Goal: Check status: Check status

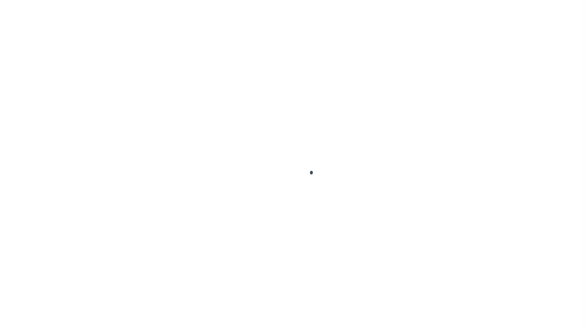
scroll to position [45, 0]
select select "200"
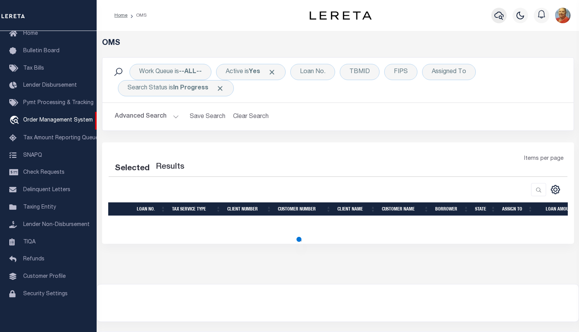
click at [498, 17] on icon "button" at bounding box center [499, 15] width 9 height 9
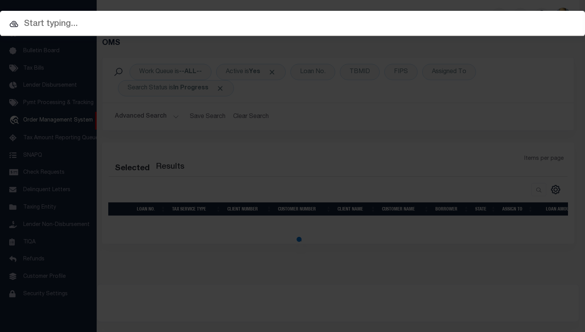
click at [57, 25] on input "text" at bounding box center [292, 24] width 585 height 14
select select "200"
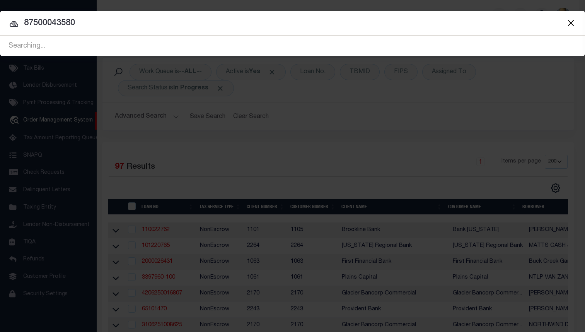
type input "87500043580"
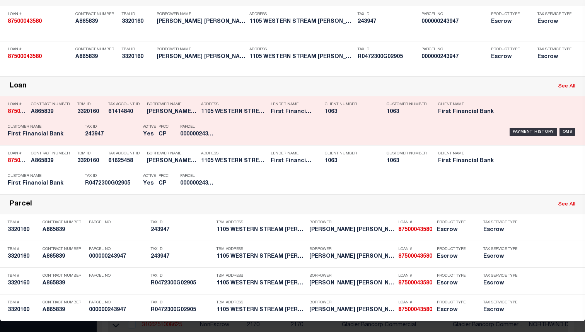
scroll to position [128, 0]
click at [560, 128] on div "OMS" at bounding box center [567, 132] width 16 height 9
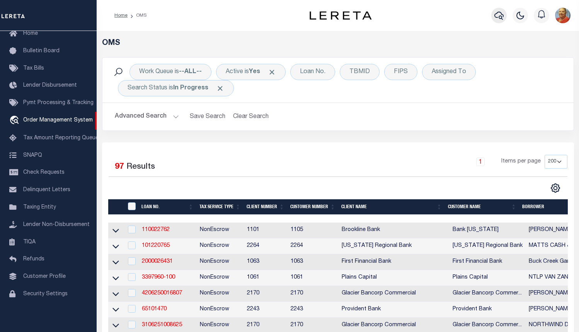
click at [503, 17] on icon "button" at bounding box center [499, 16] width 9 height 8
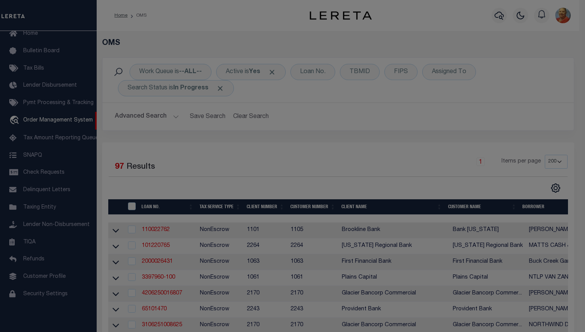
scroll to position [0, 0]
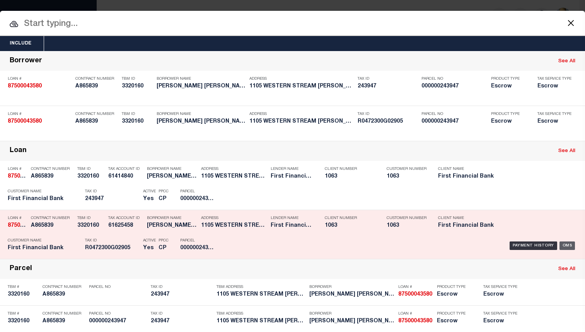
click at [561, 250] on div "OMS" at bounding box center [567, 245] width 16 height 9
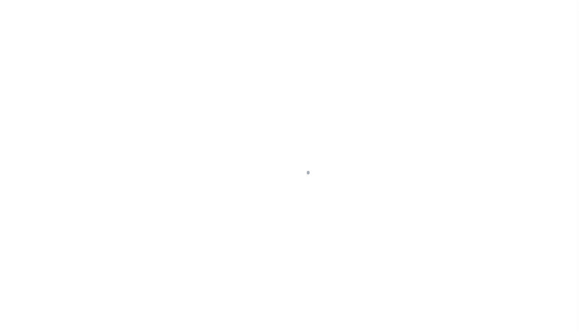
select select "100"
select select "Escrow"
type input "1105 WESTERN STREAM DR"
select select
type input "JOSEPHINE TX 751350000"
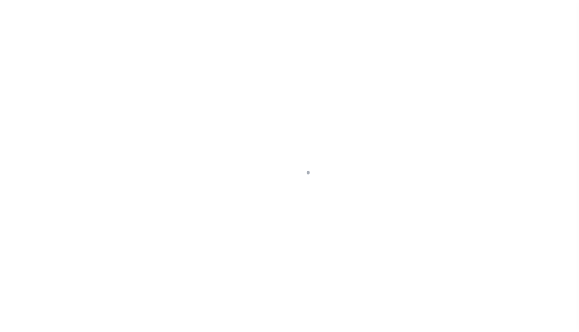
type input "[GEOGRAPHIC_DATA]"
type textarea "Should be TPS per customer's file. MLC"
select select "10120"
select select "535"
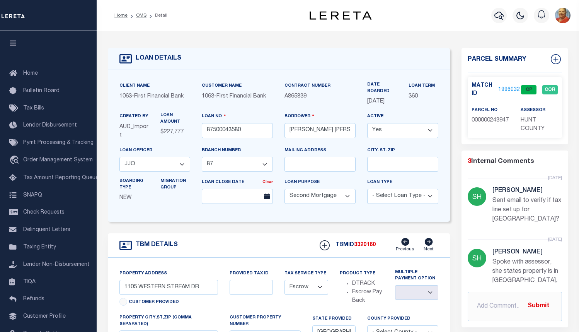
click at [504, 88] on link "1996032" at bounding box center [509, 90] width 22 height 8
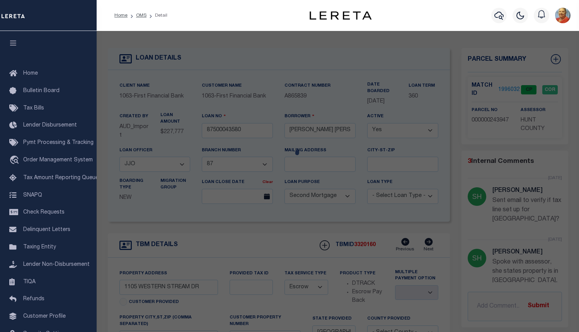
checkbox input "false"
select select "CP"
type input "[PERSON_NAME] [PERSON_NAME] & [PERSON_NAME]"
select select "AGW"
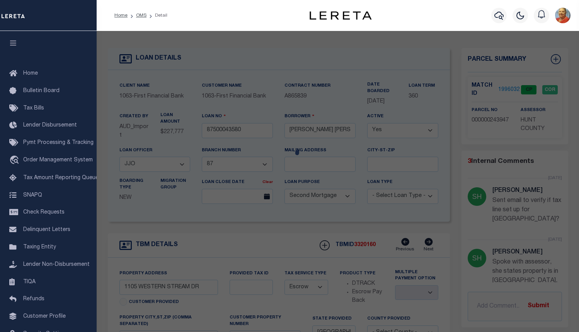
select select
type input "1105 WESTERN STREAM DR"
type input "[PERSON_NAME], TX 75135"
type textarea "[STREET_ADDRESS]"
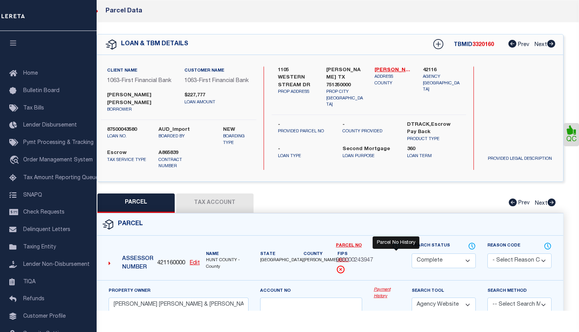
click at [397, 250] on icon at bounding box center [396, 246] width 8 height 9
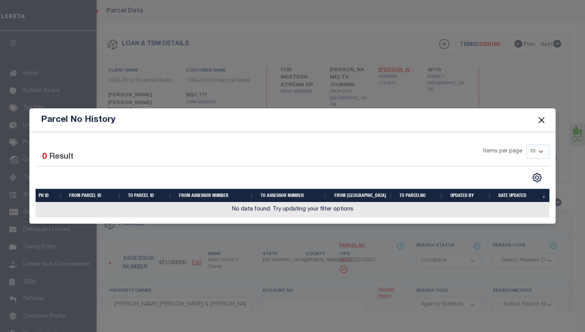
click at [541, 117] on button "Close" at bounding box center [541, 120] width 10 height 10
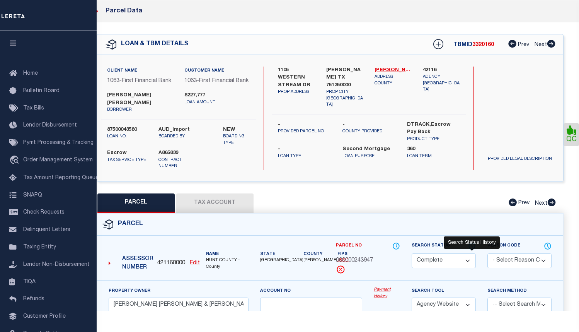
click at [473, 250] on icon at bounding box center [472, 246] width 8 height 9
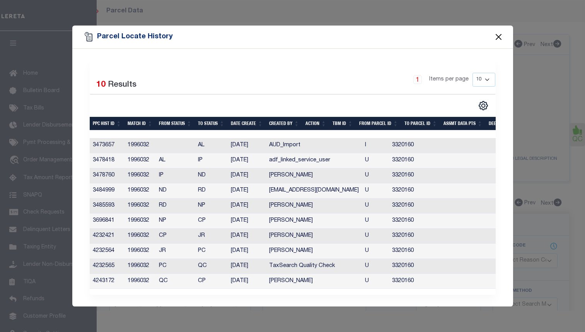
click at [500, 34] on button "Close" at bounding box center [498, 37] width 10 height 10
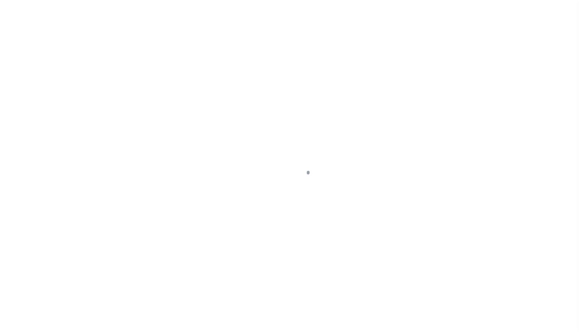
select select "100"
select select "Escrow"
type input "1105 WESTERN STREAM DR"
select select
type input "[PERSON_NAME] TX 751350000"
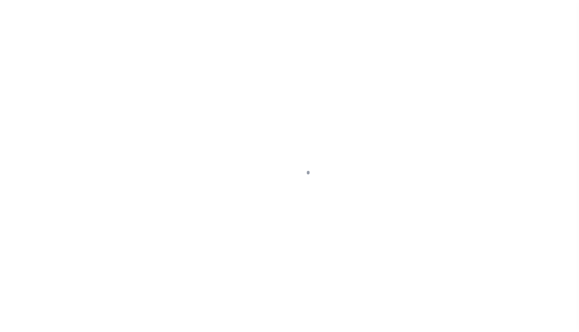
type input "[GEOGRAPHIC_DATA]"
type textarea "Should be TPS per customer's file. MLC"
select select "10120"
select select "535"
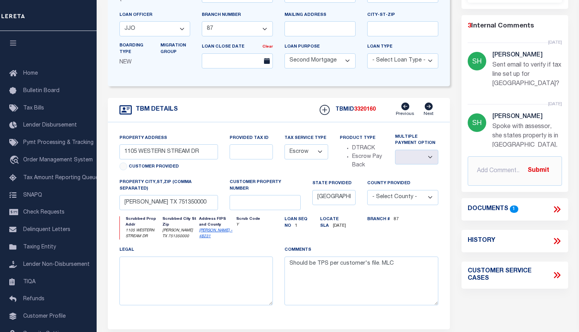
scroll to position [155, 0]
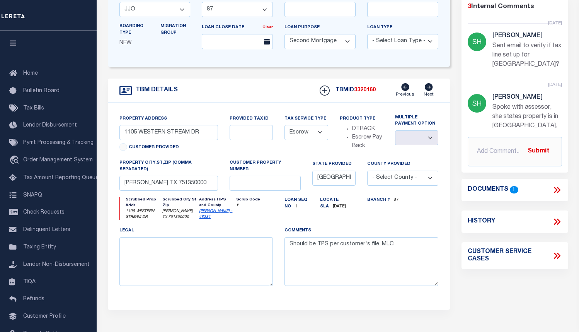
click at [559, 189] on icon at bounding box center [558, 190] width 3 height 6
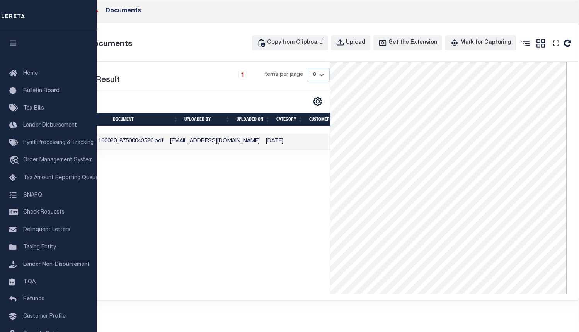
click at [98, 12] on icon at bounding box center [94, 11] width 10 height 10
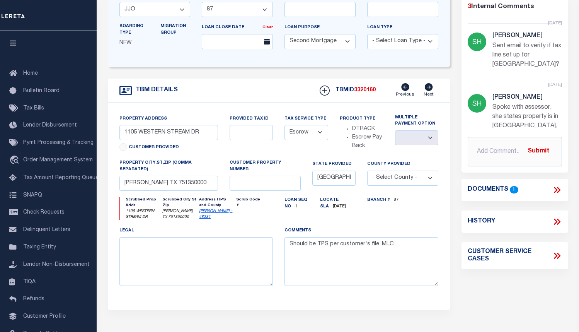
click at [558, 220] on icon at bounding box center [557, 222] width 10 height 10
select select "100"
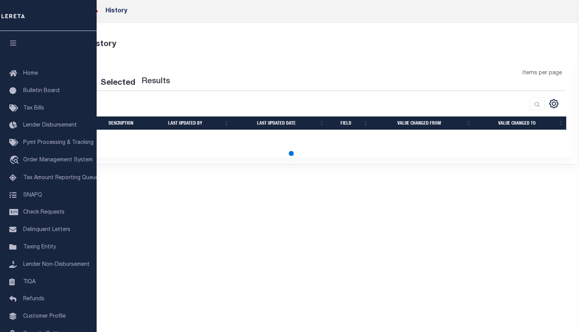
select select "100"
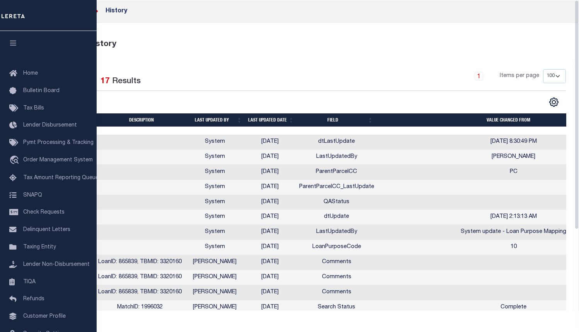
scroll to position [0, 0]
click at [98, 10] on icon at bounding box center [94, 11] width 10 height 10
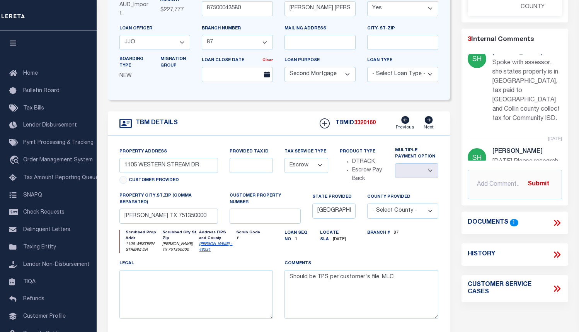
scroll to position [116, 0]
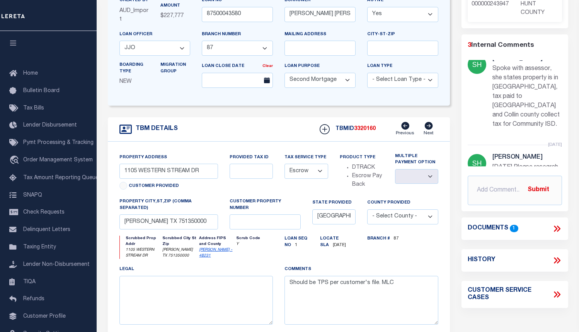
click at [430, 128] on icon at bounding box center [429, 126] width 9 height 8
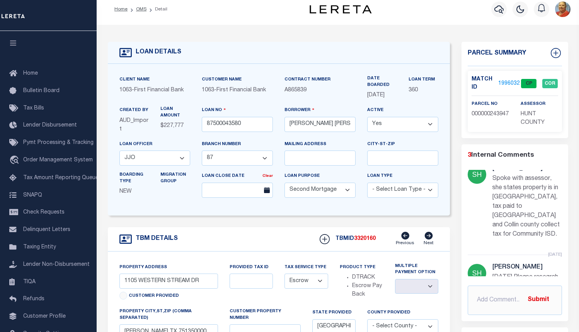
scroll to position [0, 0]
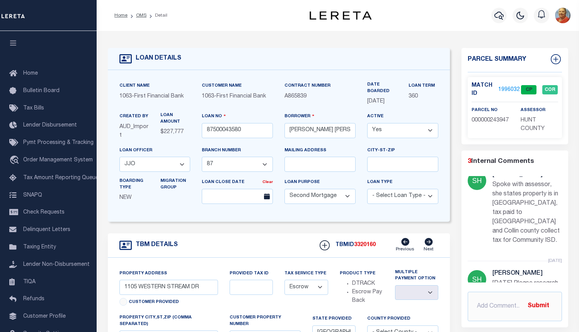
click at [507, 87] on link "1996032" at bounding box center [509, 90] width 22 height 8
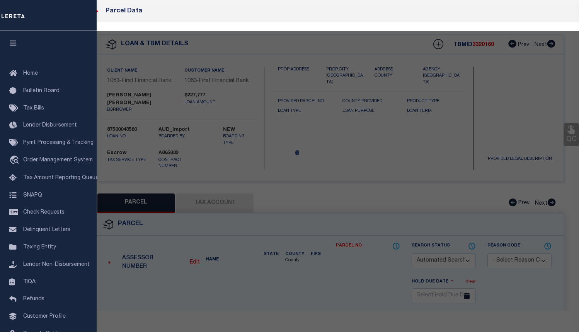
checkbox input "false"
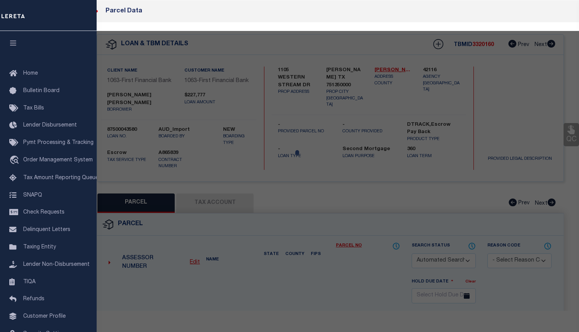
select select "CP"
type input "[PERSON_NAME] [PERSON_NAME] & [PERSON_NAME]"
select select "AGW"
select select
type input "1105 WESTERN STREAM DR"
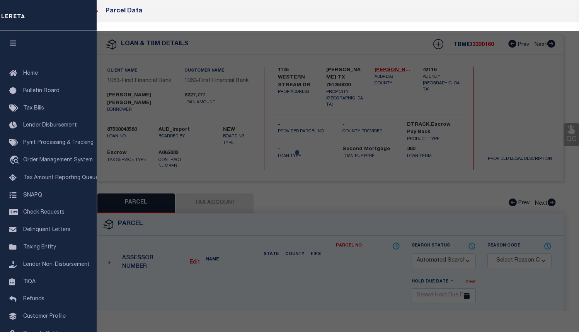
type input "[PERSON_NAME], TX 75135"
type textarea "[STREET_ADDRESS]"
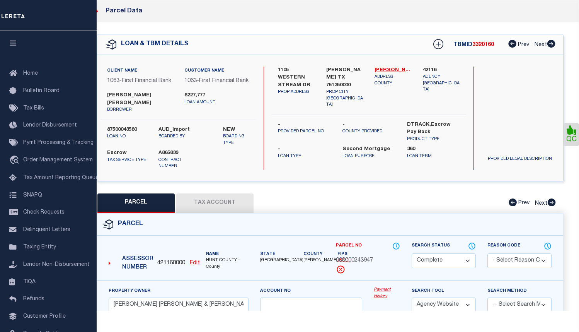
click at [213, 207] on button "Tax Account" at bounding box center [214, 202] width 77 height 19
select select "100"
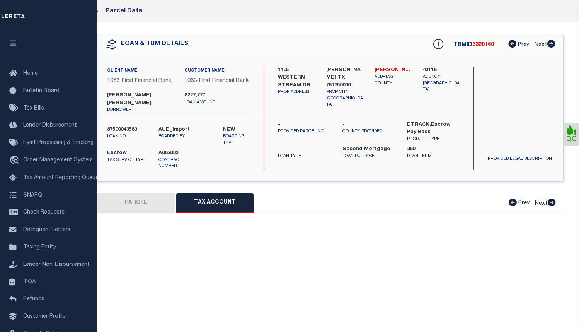
select select "100"
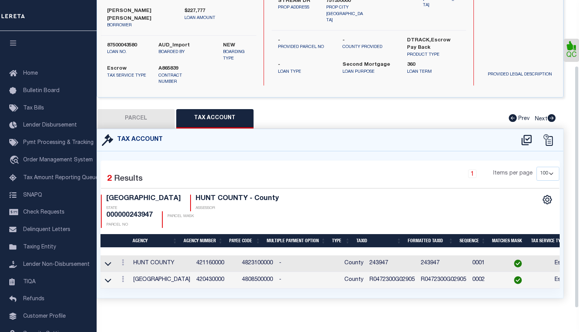
scroll to position [87, 0]
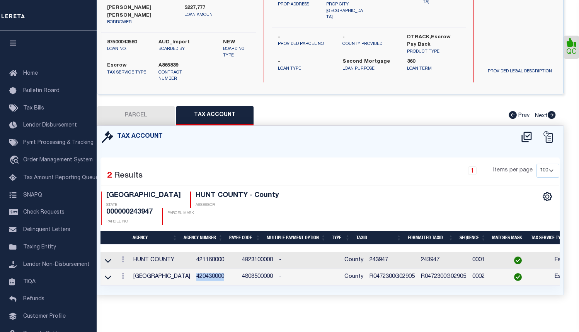
drag, startPoint x: 213, startPoint y: 271, endPoint x: 185, endPoint y: 269, distance: 27.5
click at [193, 269] on td "420430000" at bounding box center [216, 277] width 46 height 17
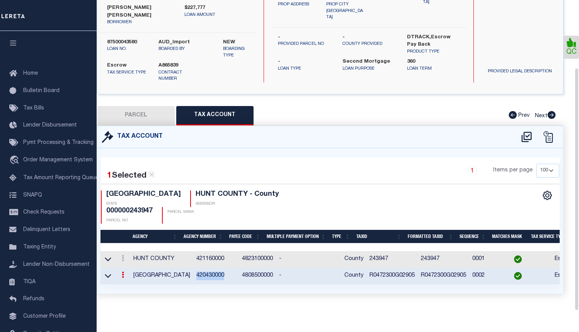
scroll to position [86, 0]
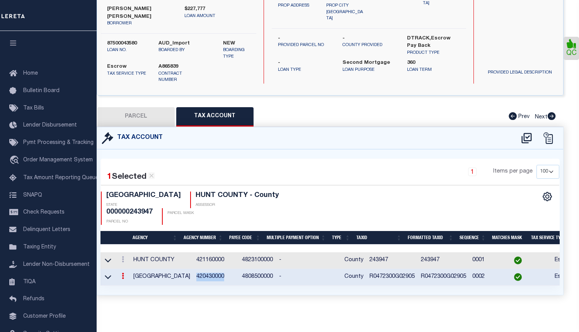
copy td "420430000"
